Goal: Task Accomplishment & Management: Use online tool/utility

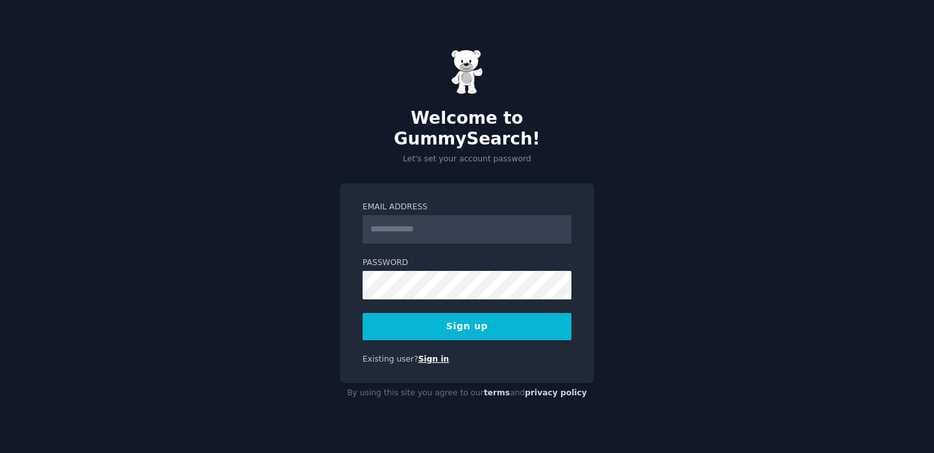
click at [432, 355] on link "Sign in" at bounding box center [433, 359] width 31 height 9
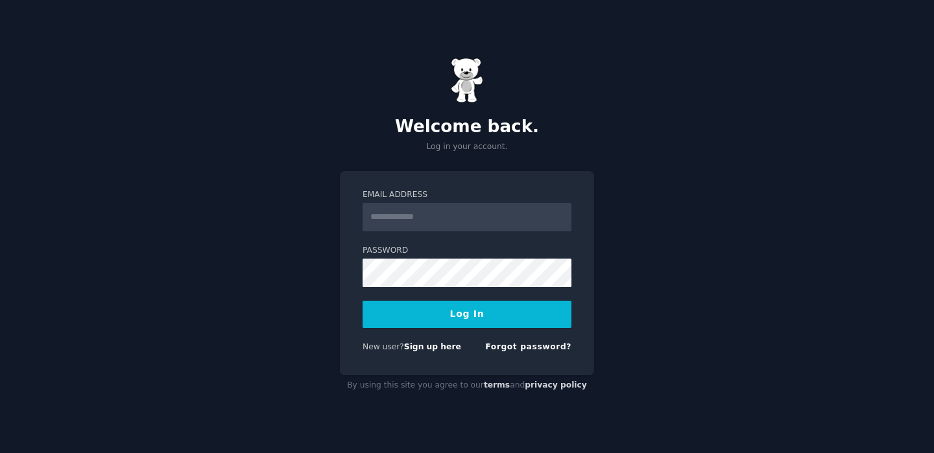
click at [422, 221] on input "Email Address" at bounding box center [466, 217] width 209 height 29
type input "**********"
click at [437, 314] on button "Log In" at bounding box center [466, 314] width 209 height 27
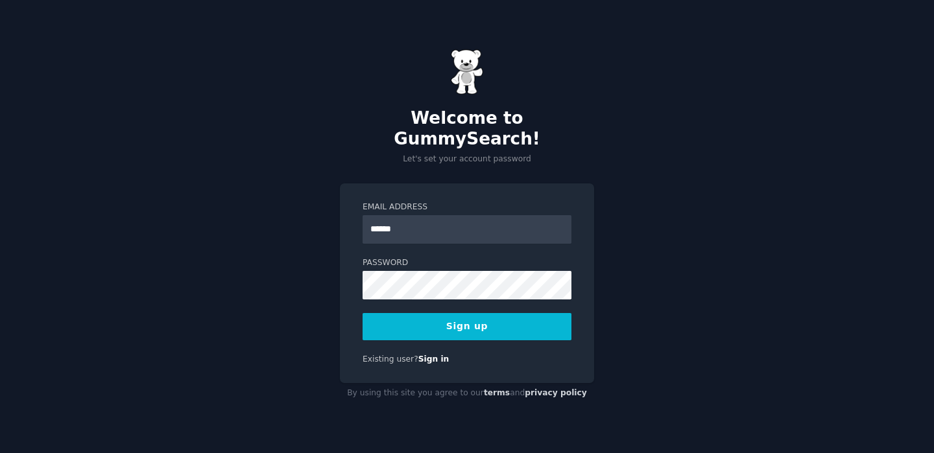
type input "**********"
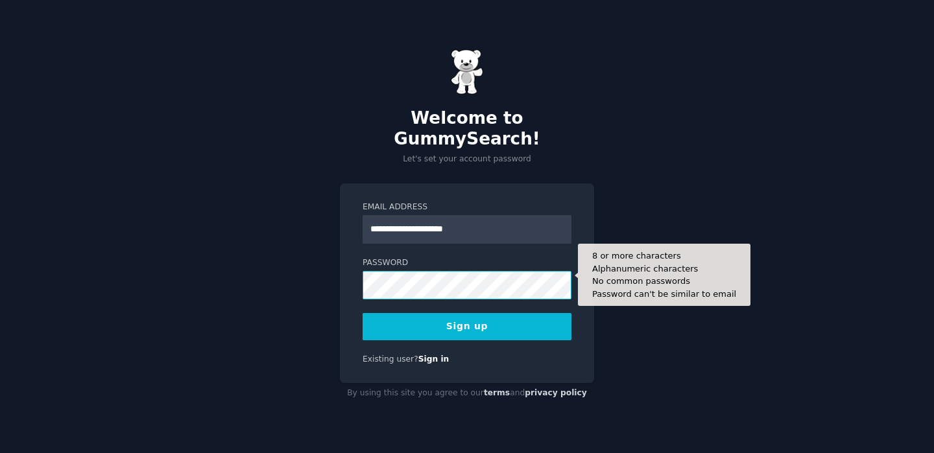
click at [362, 313] on button "Sign up" at bounding box center [466, 326] width 209 height 27
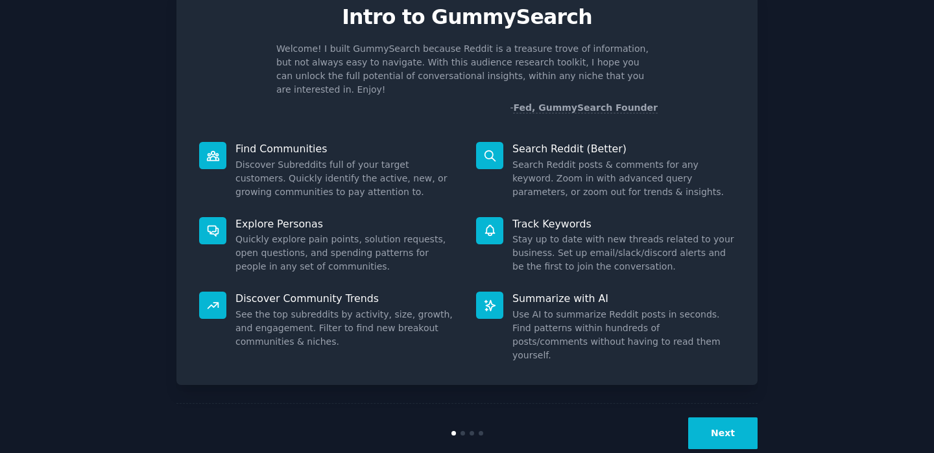
click at [721, 418] on button "Next" at bounding box center [722, 434] width 69 height 32
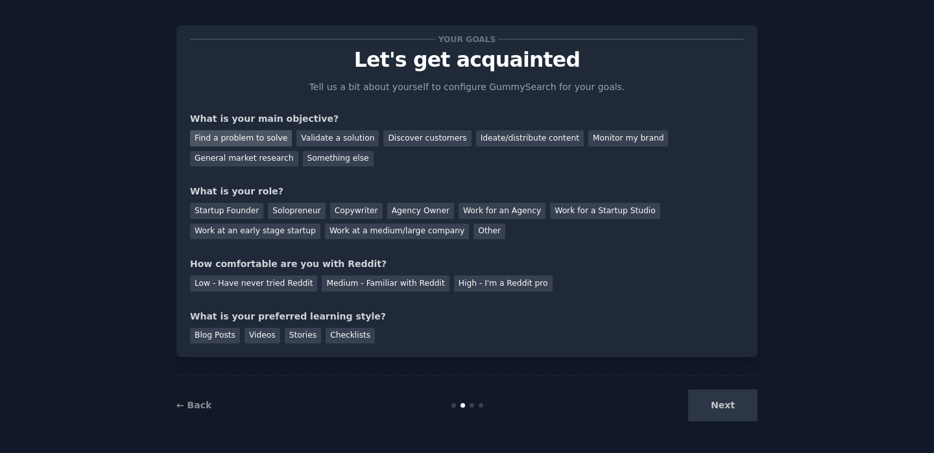
click at [260, 139] on div "Find a problem to solve" at bounding box center [241, 138] width 102 height 16
click at [726, 401] on div "Next" at bounding box center [660, 406] width 194 height 32
click at [722, 407] on div "Next" at bounding box center [660, 406] width 194 height 32
click at [306, 337] on div "Stories" at bounding box center [303, 336] width 36 height 16
click at [353, 336] on div "Checklists" at bounding box center [349, 336] width 49 height 16
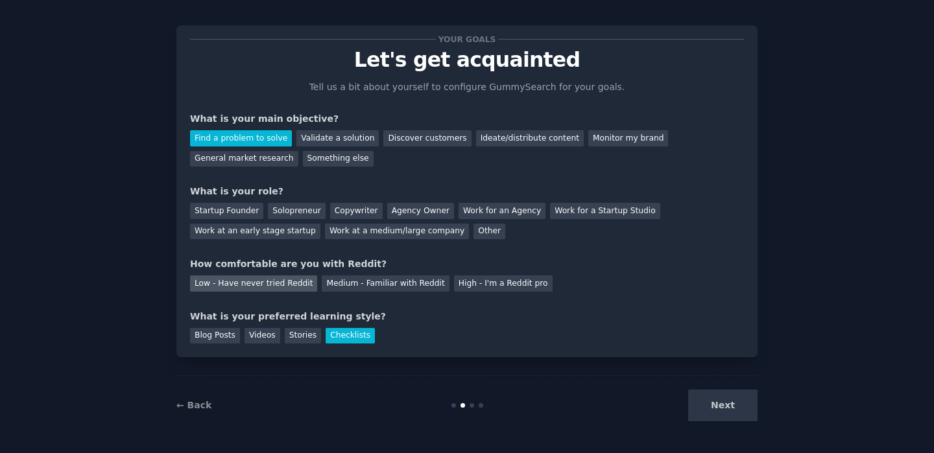
click at [276, 287] on div "Low - Have never tried Reddit" at bounding box center [253, 284] width 127 height 16
click at [247, 210] on div "Startup Founder" at bounding box center [226, 211] width 73 height 16
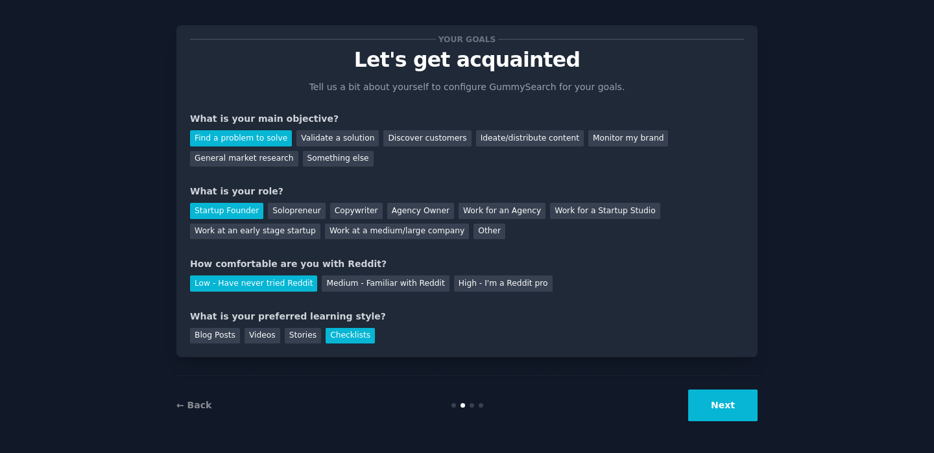
click at [730, 409] on button "Next" at bounding box center [722, 406] width 69 height 32
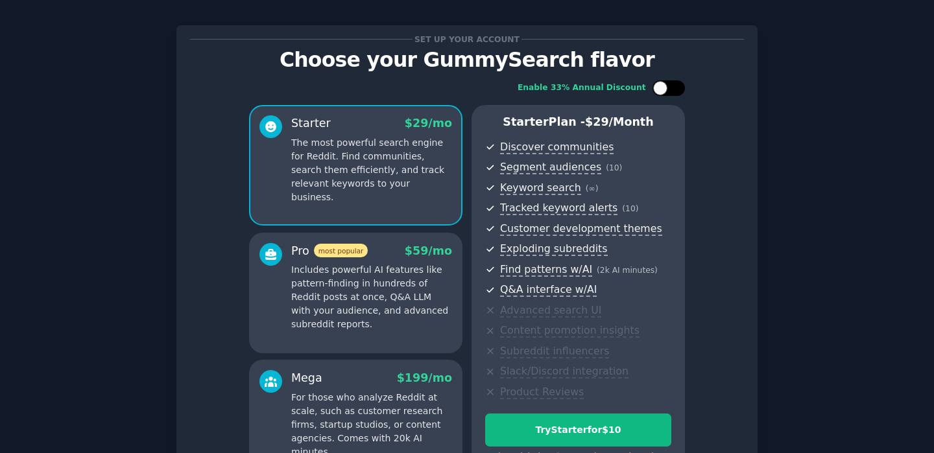
click at [656, 84] on div at bounding box center [660, 88] width 14 height 14
click at [663, 91] on div at bounding box center [661, 88] width 9 height 6
click at [663, 91] on div at bounding box center [660, 88] width 14 height 14
click at [663, 91] on div at bounding box center [661, 88] width 9 height 6
checkbox input "false"
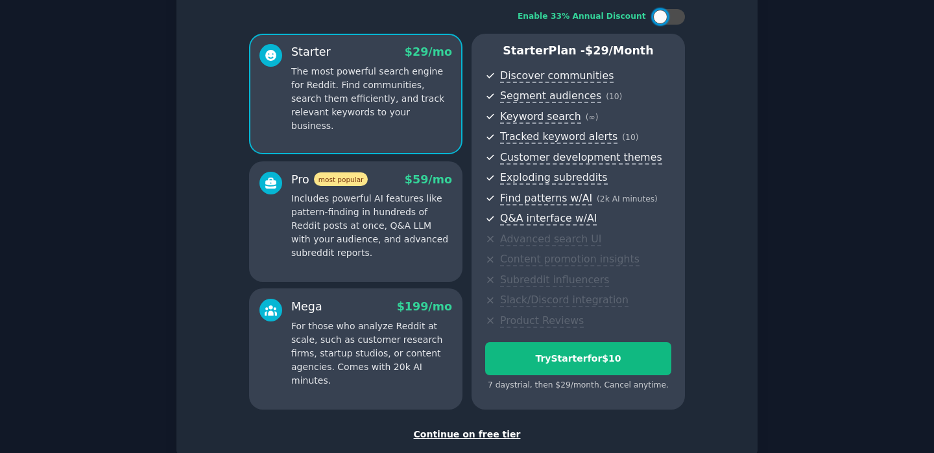
scroll to position [99, 0]
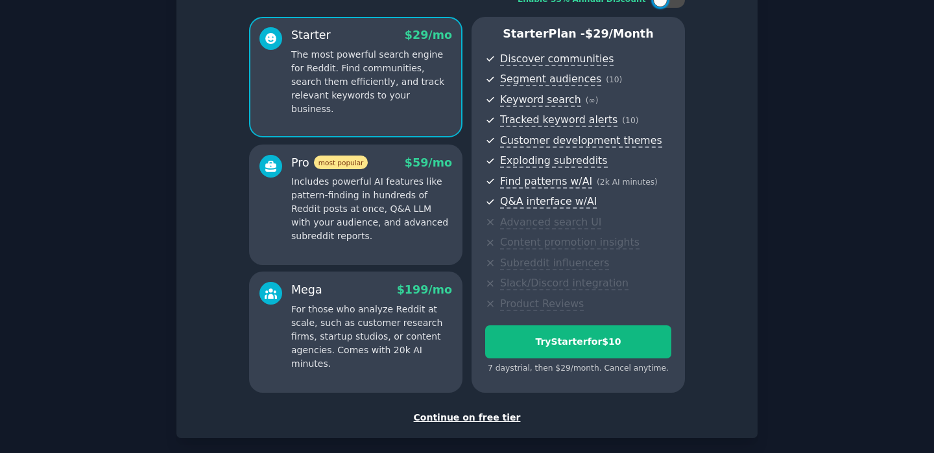
click at [390, 213] on p "Includes powerful AI features like pattern-finding in hundreds of Reddit posts …" at bounding box center [371, 209] width 161 height 68
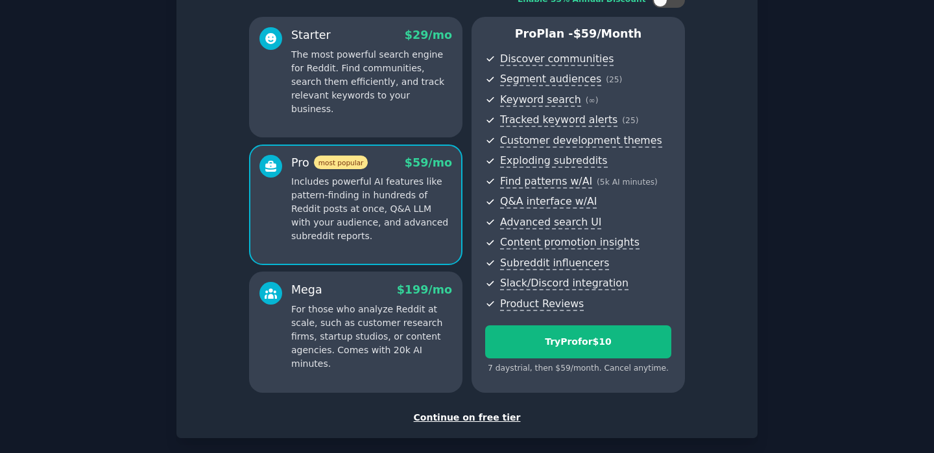
click at [403, 294] on span "$ 199 /mo" at bounding box center [424, 289] width 55 height 13
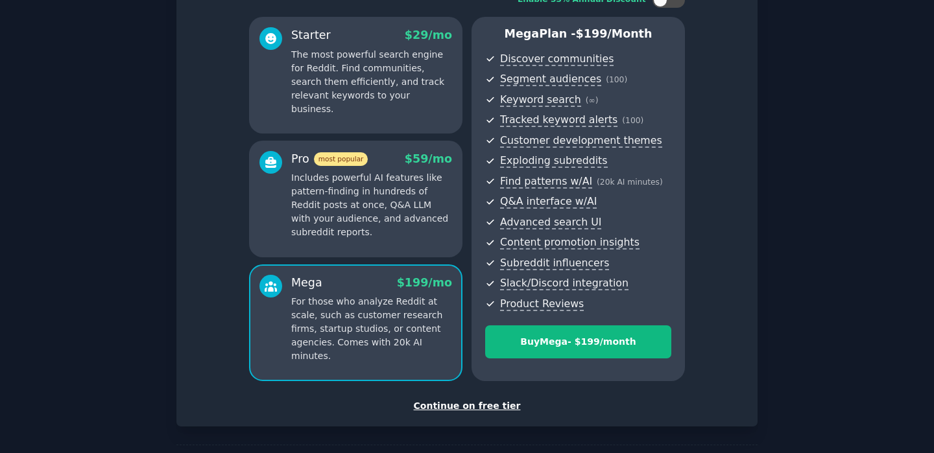
click at [401, 220] on p "Includes powerful AI features like pattern-finding in hundreds of Reddit posts …" at bounding box center [371, 205] width 161 height 68
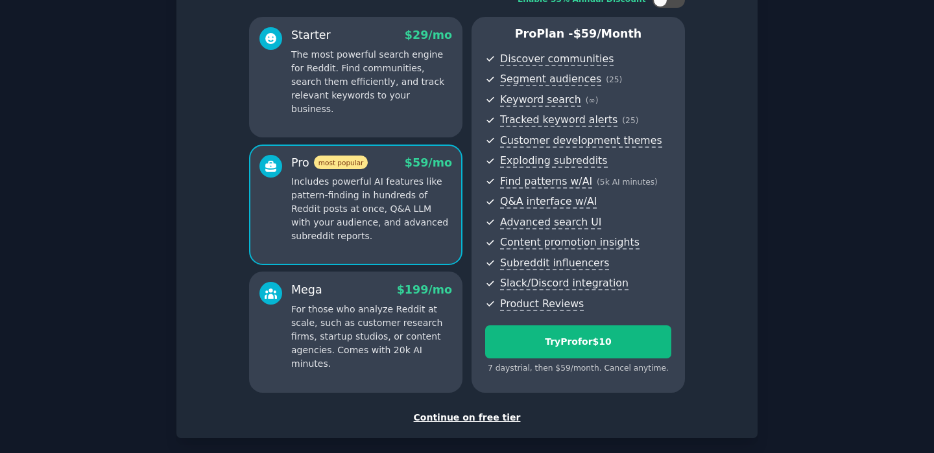
click at [404, 317] on p "For those who analyze Reddit at scale, such as customer research firms, startup…" at bounding box center [371, 337] width 161 height 68
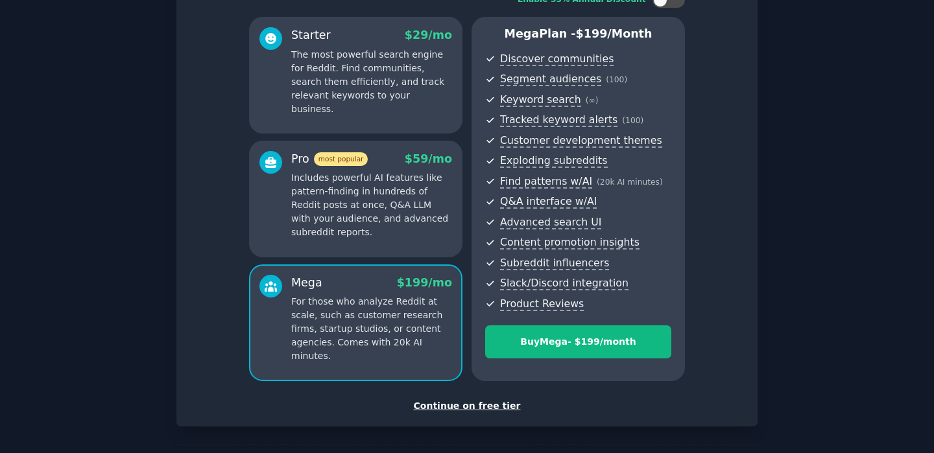
click at [397, 232] on p "Includes powerful AI features like pattern-finding in hundreds of Reddit posts …" at bounding box center [371, 205] width 161 height 68
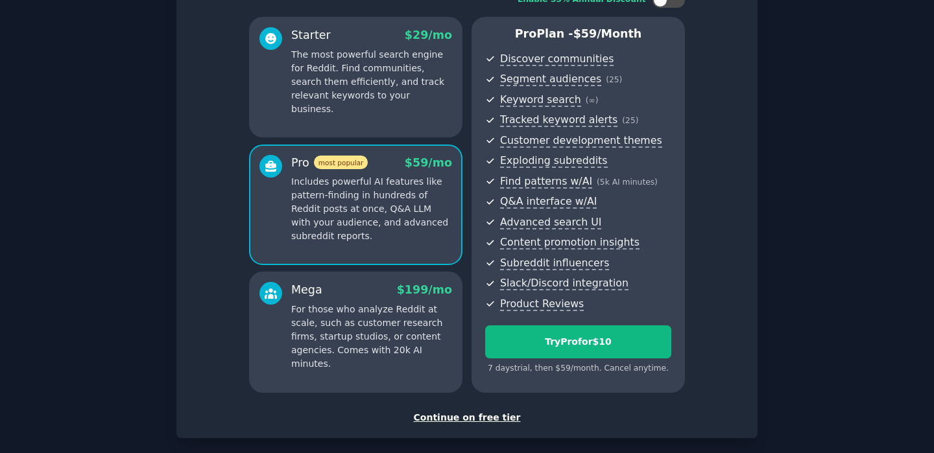
click at [398, 305] on p "For those who analyze Reddit at scale, such as customer research firms, startup…" at bounding box center [371, 337] width 161 height 68
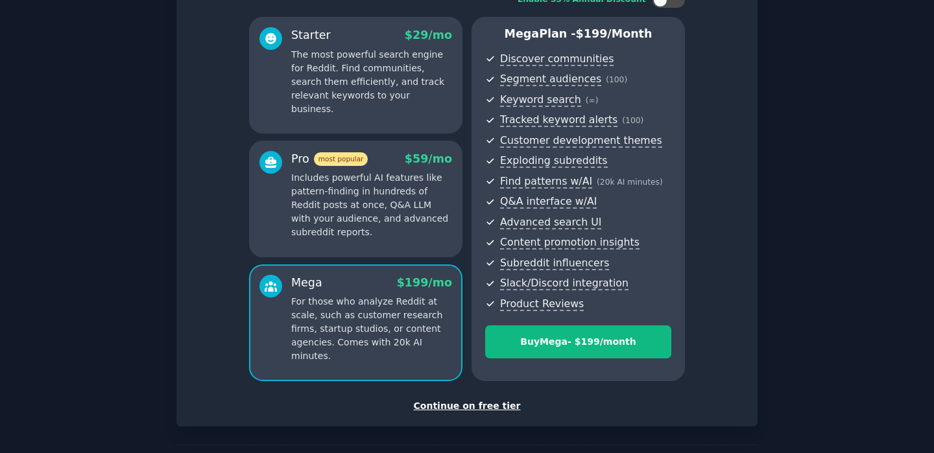
click at [395, 233] on p "Includes powerful AI features like pattern-finding in hundreds of Reddit posts …" at bounding box center [371, 205] width 161 height 68
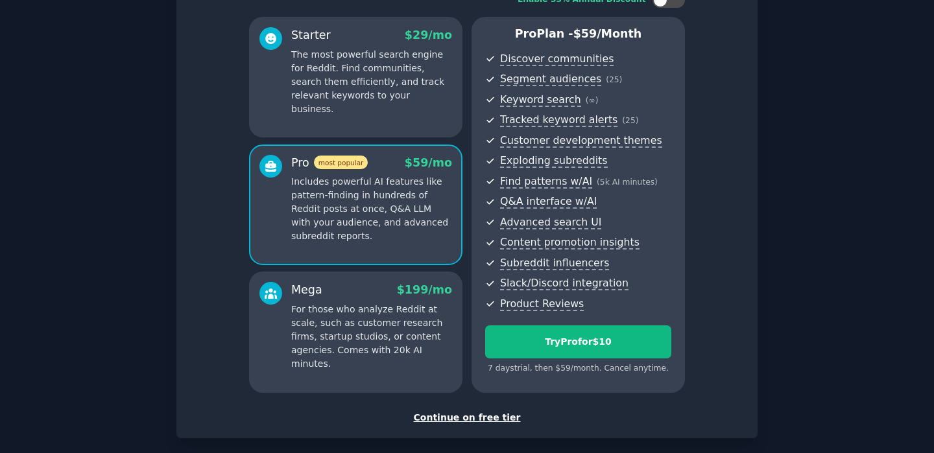
click at [398, 294] on div "Mega $ 199 /mo" at bounding box center [371, 290] width 161 height 16
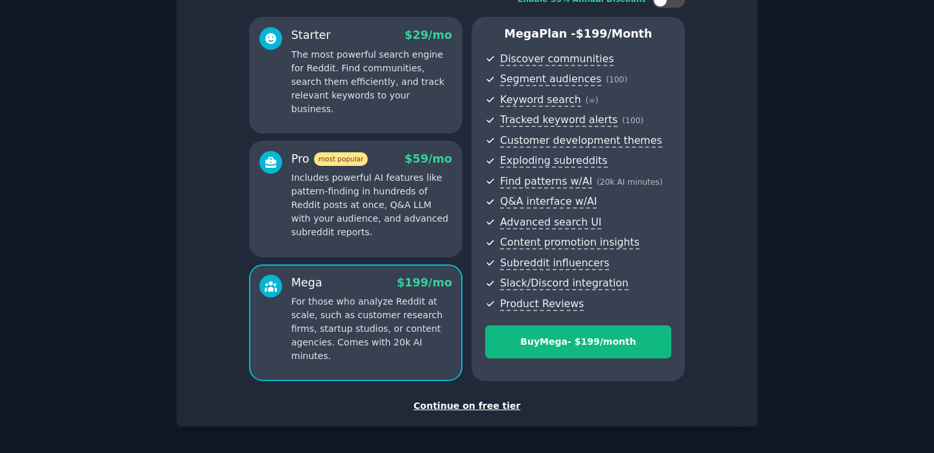
click at [394, 202] on p "Includes powerful AI features like pattern-finding in hundreds of Reddit posts …" at bounding box center [371, 205] width 161 height 68
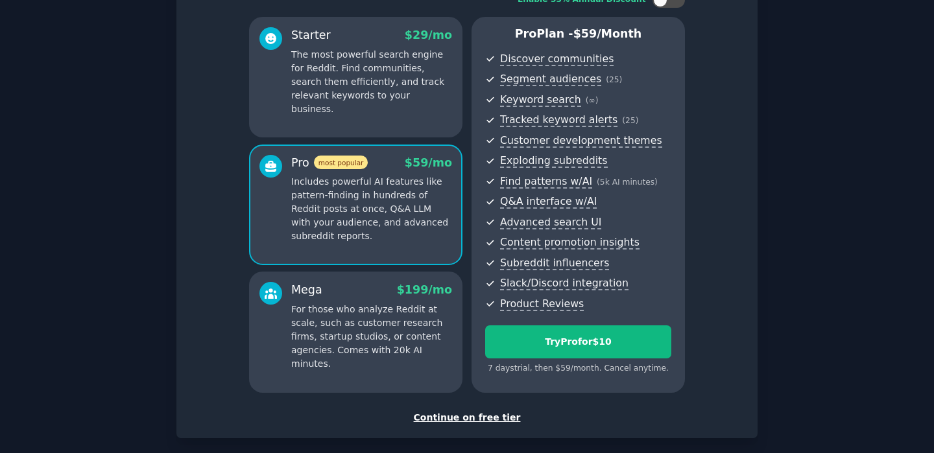
click at [393, 93] on p "The most powerful search engine for Reddit. Find communities, search them effic…" at bounding box center [371, 82] width 161 height 68
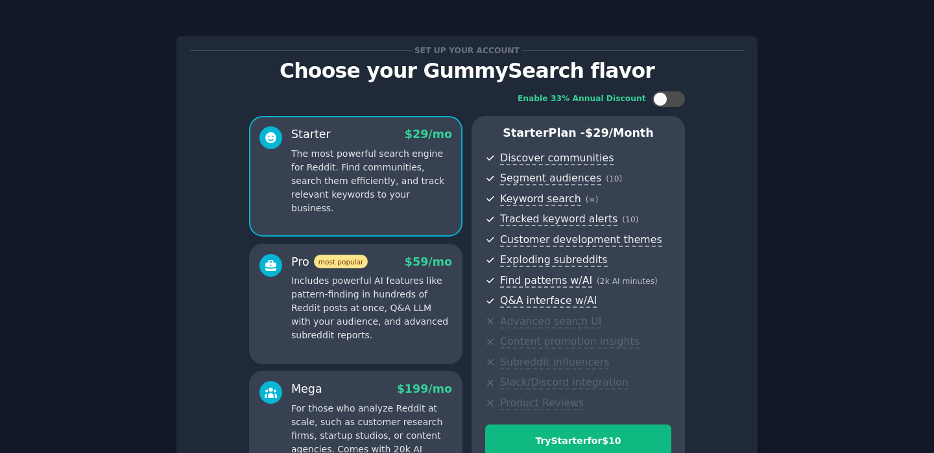
scroll to position [161, 0]
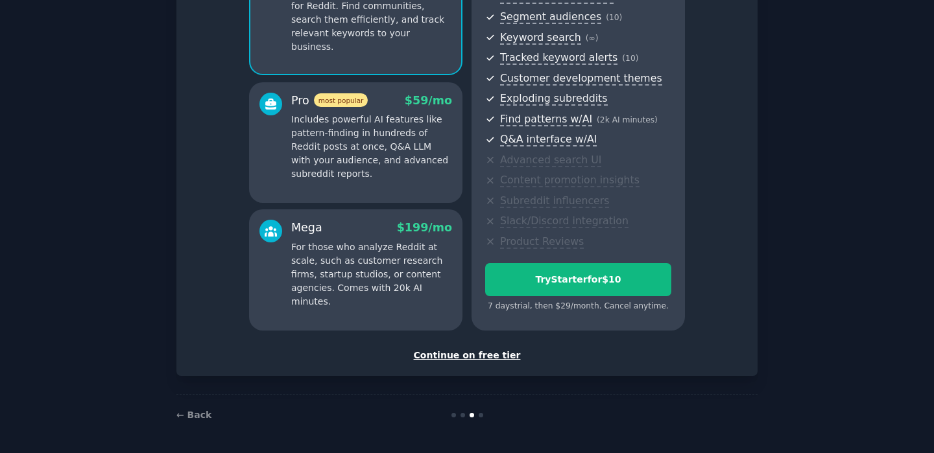
click at [494, 354] on div "Continue on free tier" at bounding box center [467, 356] width 554 height 14
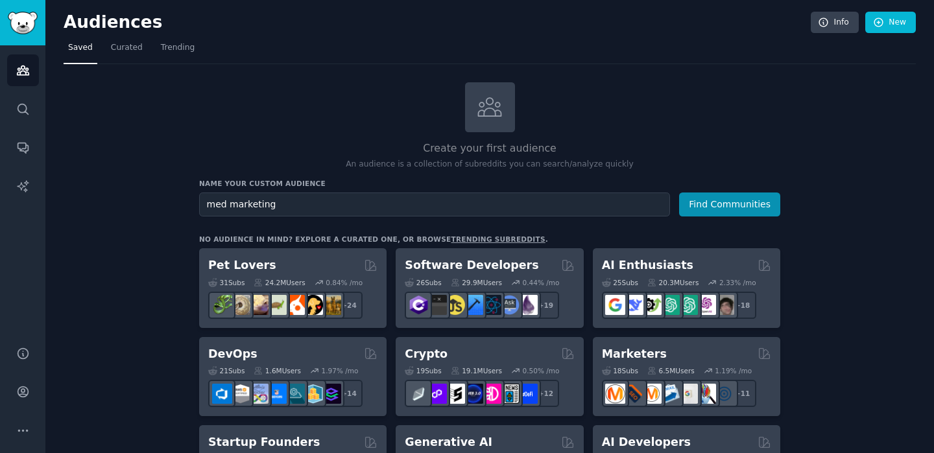
type input "med marketing"
click at [679, 193] on button "Find Communities" at bounding box center [729, 205] width 101 height 24
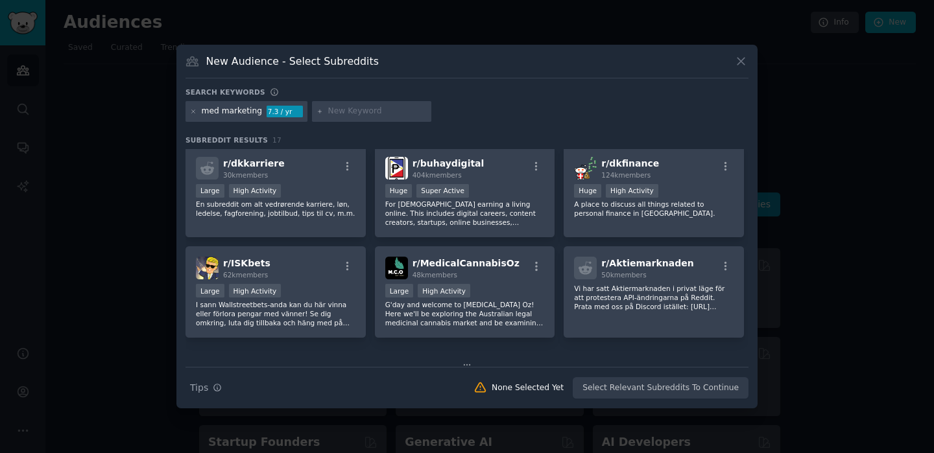
scroll to position [270, 0]
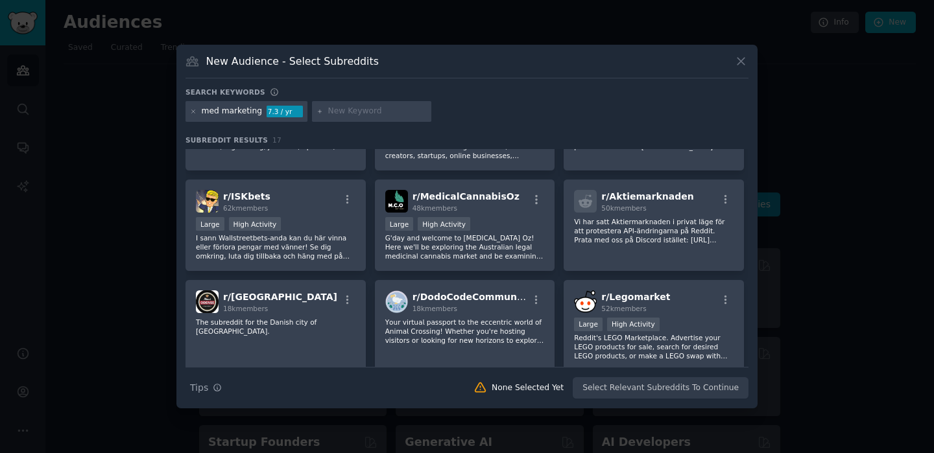
click at [742, 63] on icon at bounding box center [740, 61] width 7 height 7
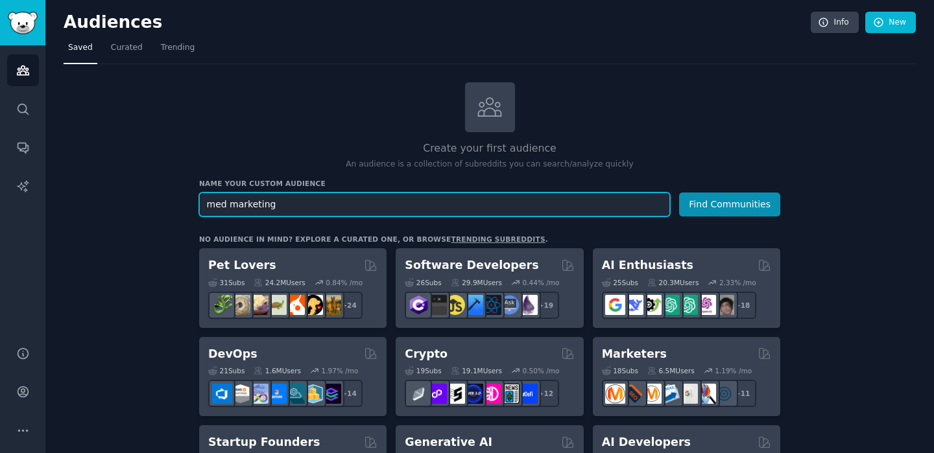
click at [281, 202] on input "med marketing" at bounding box center [434, 205] width 471 height 24
